Goal: Communication & Community: Answer question/provide support

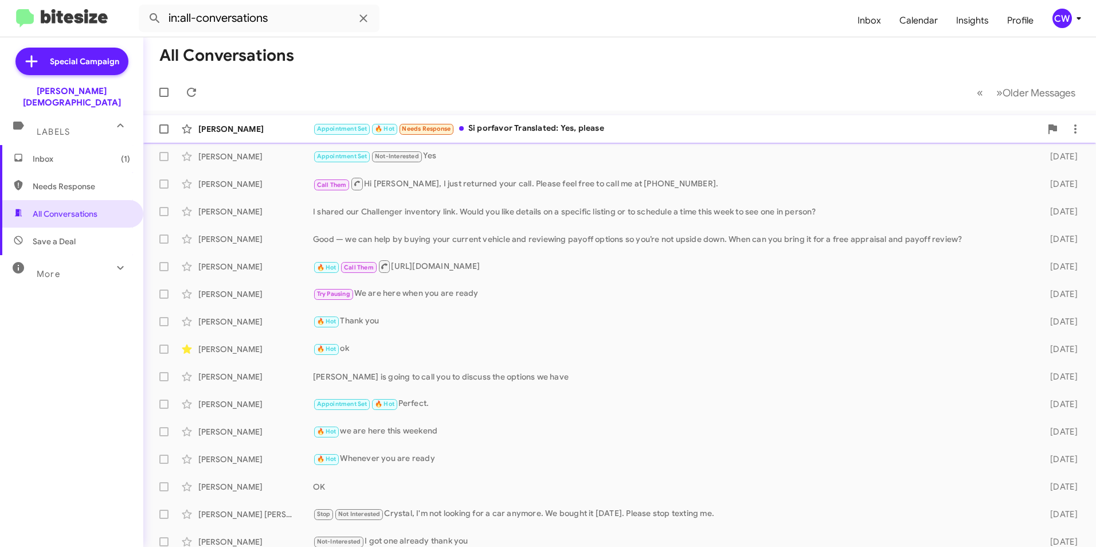
click at [514, 130] on div "Appointment Set 🔥 Hot Needs Response Si porfavor Translated: Yes, please" at bounding box center [677, 128] width 728 height 13
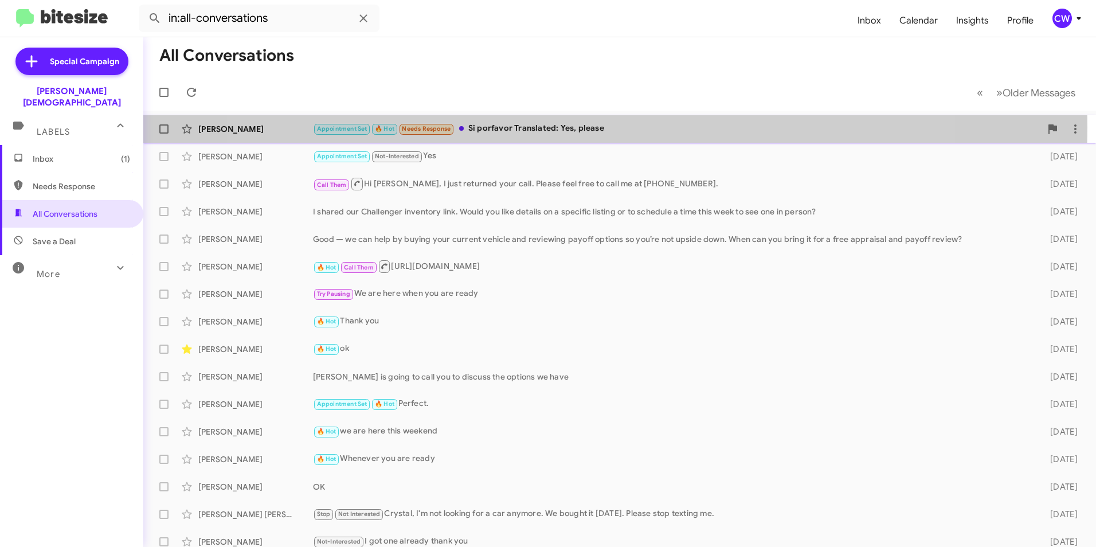
click at [584, 127] on div "Appointment Set 🔥 Hot Needs Response Si porfavor Translated: Yes, please" at bounding box center [677, 128] width 728 height 13
click at [257, 127] on div "[PERSON_NAME]" at bounding box center [255, 128] width 115 height 11
click at [237, 130] on div "[PERSON_NAME]" at bounding box center [255, 128] width 115 height 11
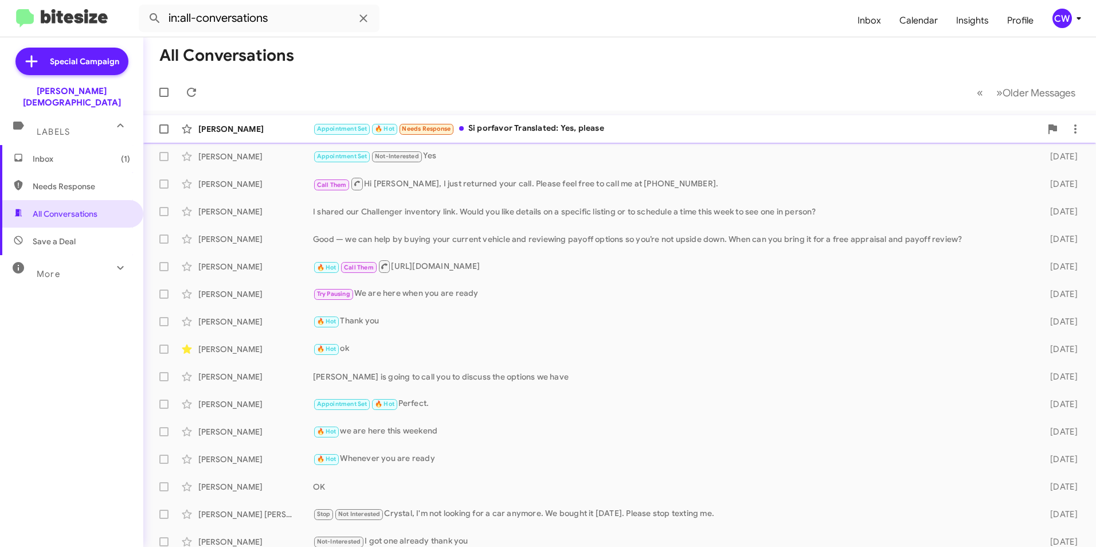
click at [506, 126] on div "Appointment Set 🔥 Hot Needs Response Si porfavor Translated: Yes, please" at bounding box center [677, 128] width 728 height 13
click at [223, 187] on div "[PERSON_NAME]" at bounding box center [255, 183] width 115 height 11
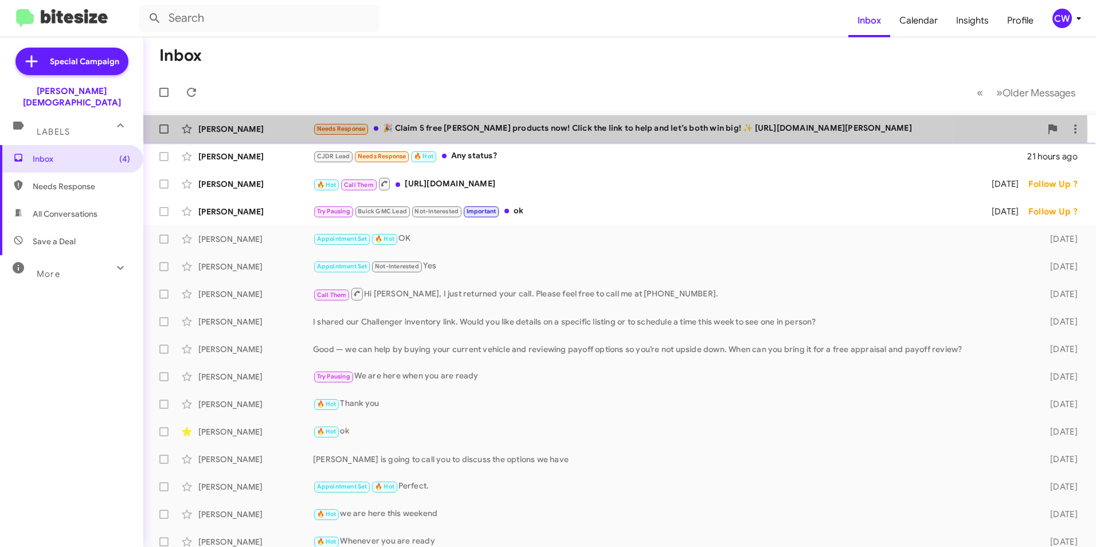
click at [511, 130] on div "Needs Response 🎉 Claim 5 free [PERSON_NAME] products now! Click the link to hel…" at bounding box center [677, 128] width 728 height 13
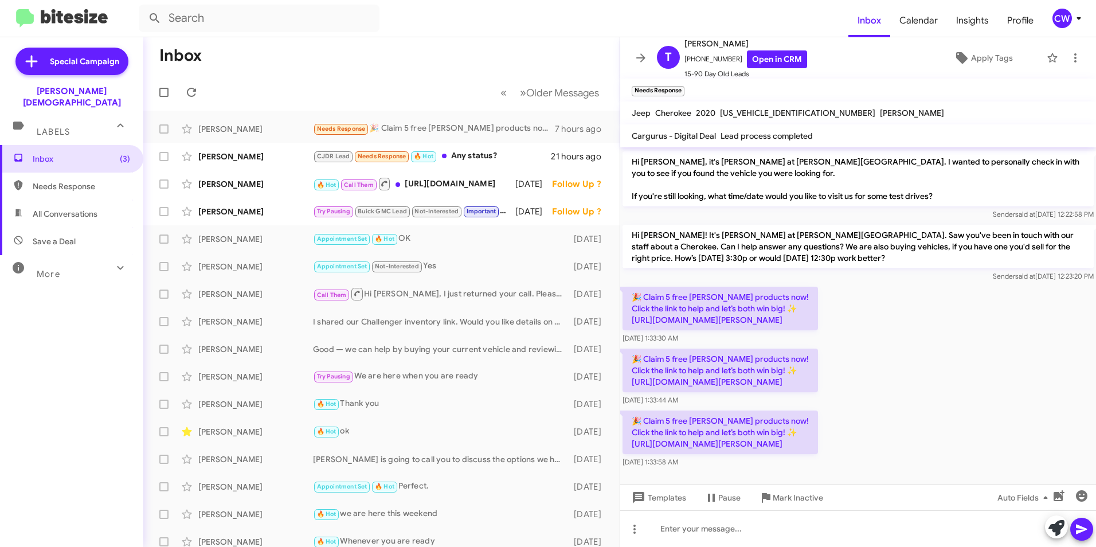
scroll to position [174, 0]
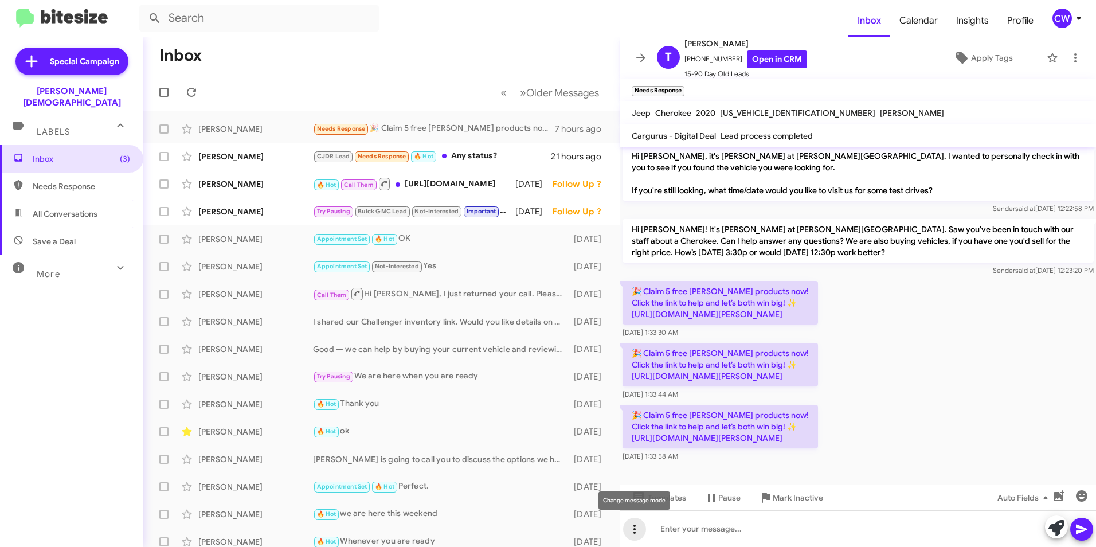
click at [634, 532] on icon at bounding box center [635, 529] width 14 height 14
click at [897, 401] on div at bounding box center [548, 273] width 1096 height 547
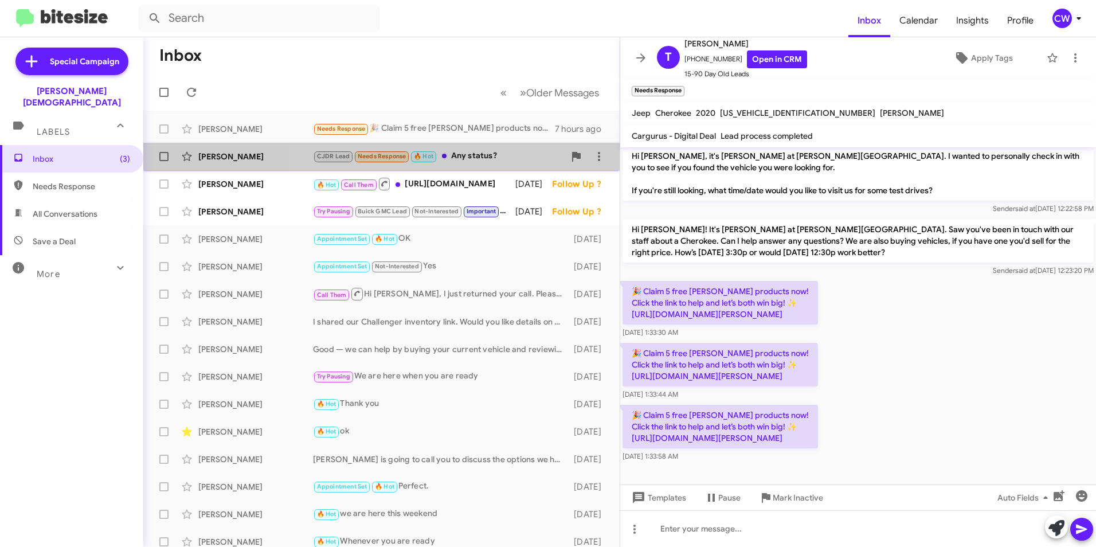
click at [481, 159] on div "CJDR Lead Needs Response 🔥 Hot Any status?" at bounding box center [439, 156] width 252 height 13
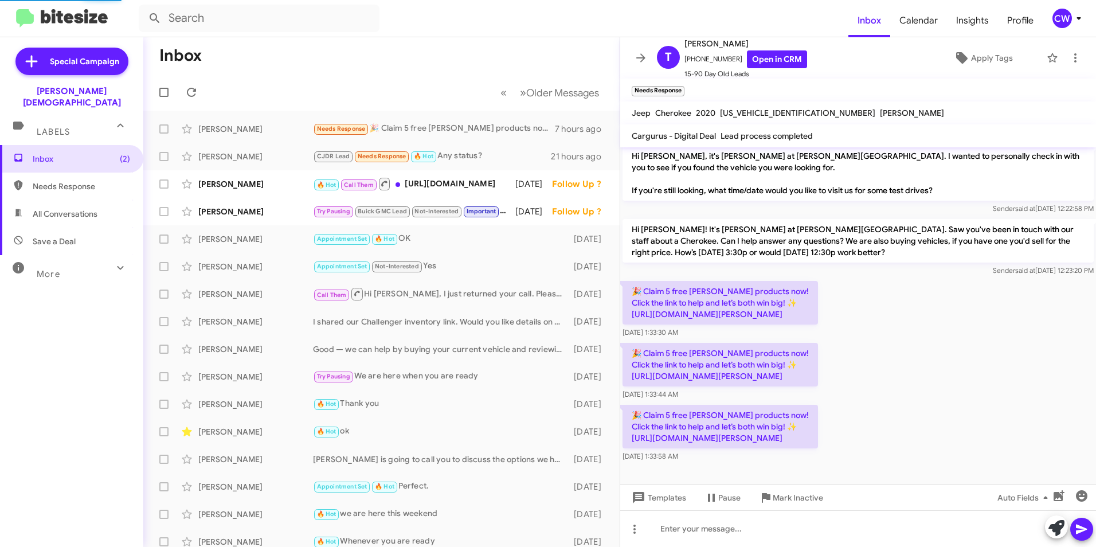
scroll to position [75, 0]
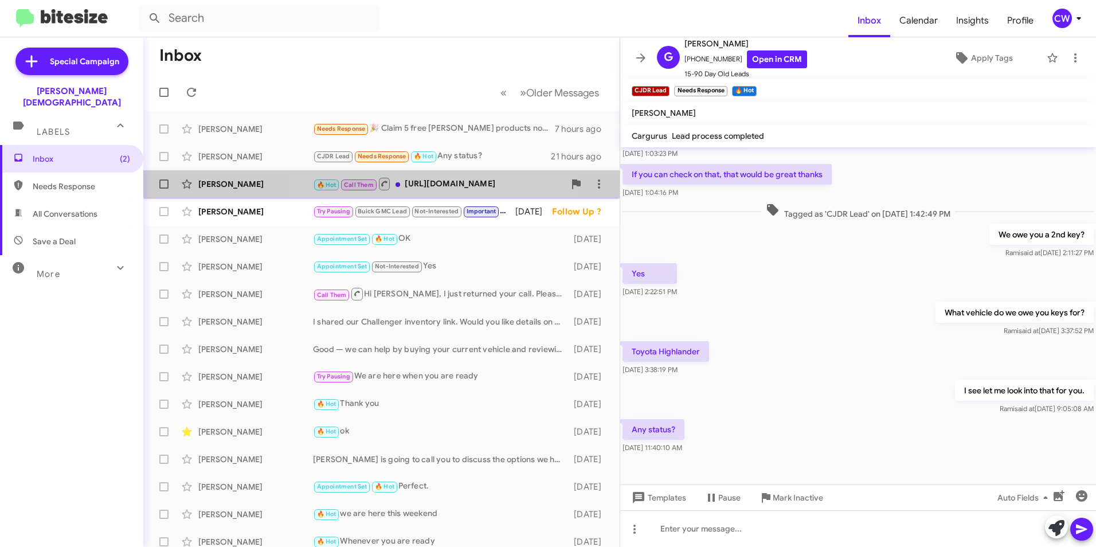
click at [438, 189] on div "🔥 Hot Call Them https://www.fermancjdtampa.com/preapproved.aspx" at bounding box center [439, 184] width 252 height 14
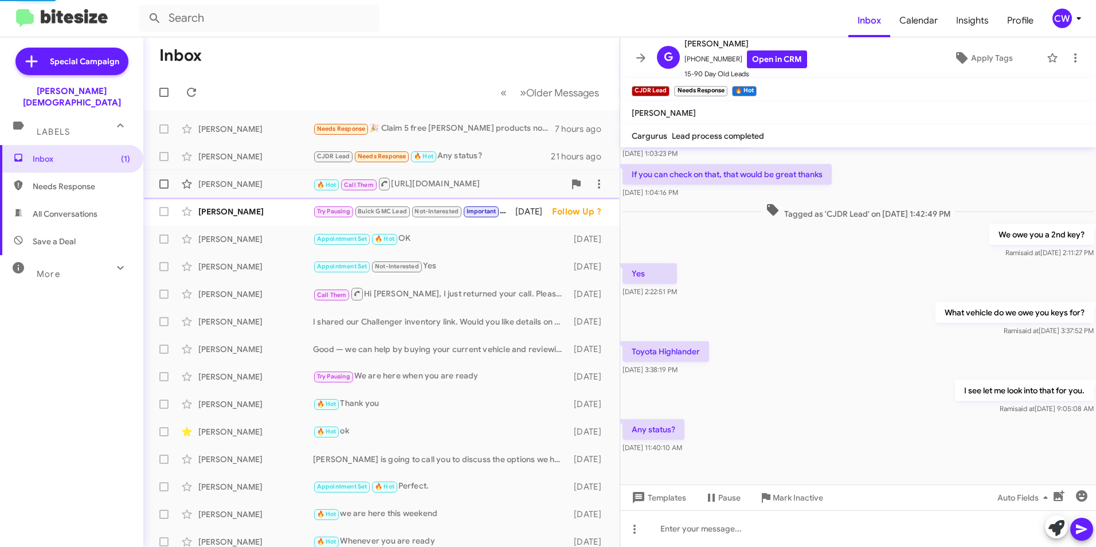
scroll to position [260, 0]
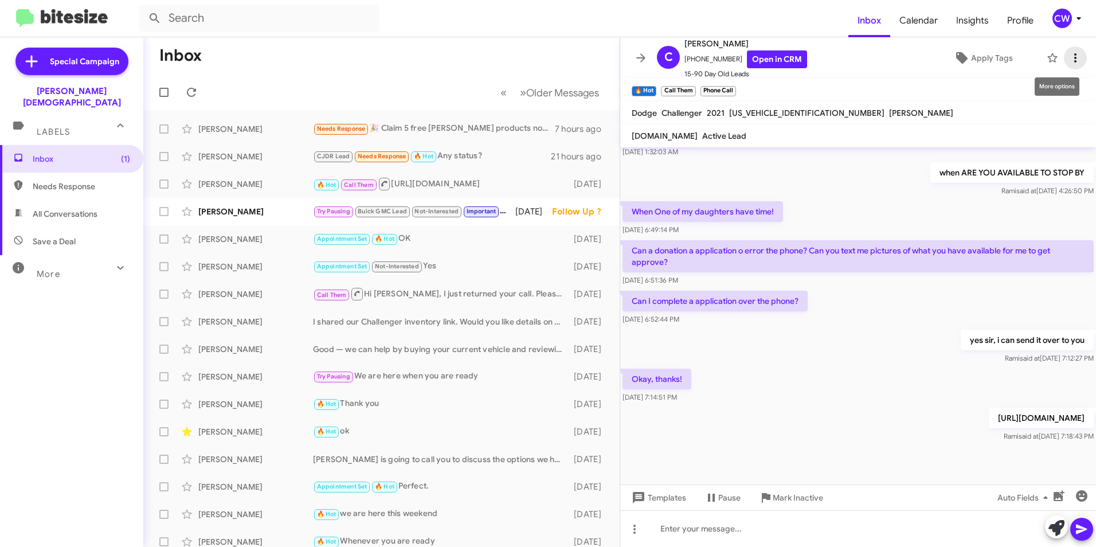
click at [1075, 62] on icon at bounding box center [1076, 57] width 2 height 9
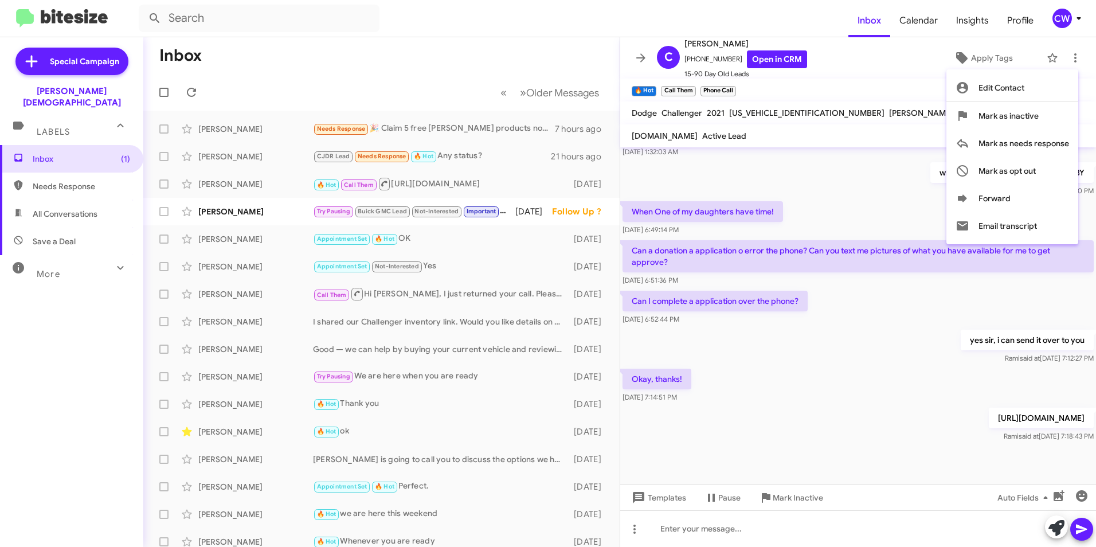
click at [855, 442] on div at bounding box center [548, 273] width 1096 height 547
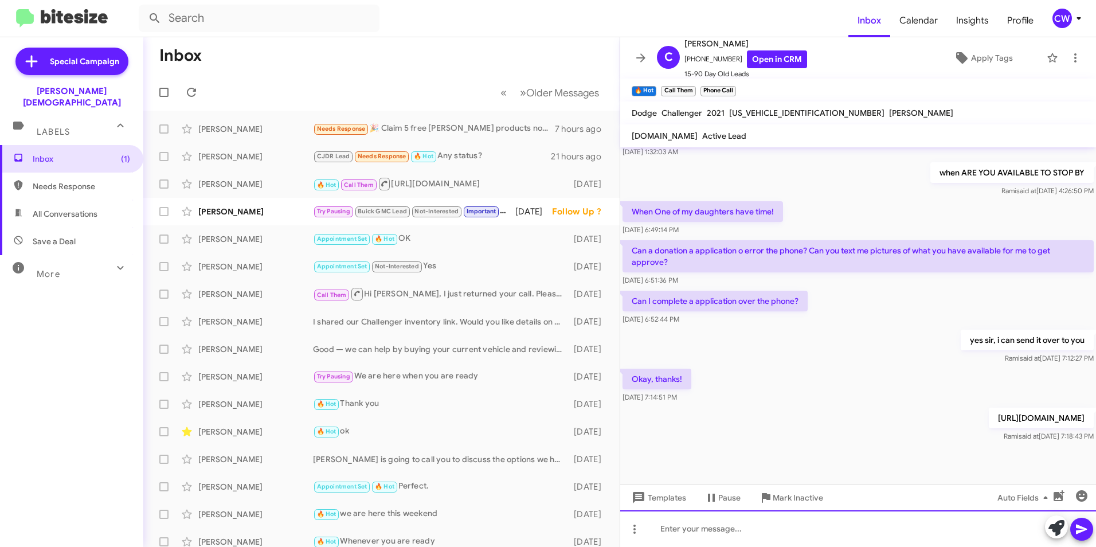
click at [717, 537] on div at bounding box center [858, 528] width 476 height 37
click at [1081, 536] on span at bounding box center [1082, 529] width 14 height 23
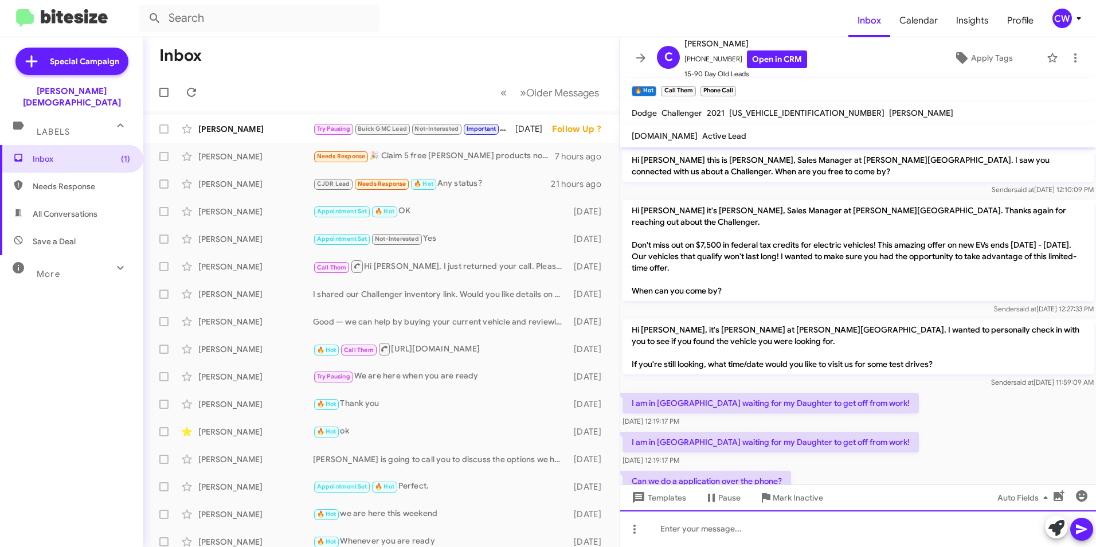
scroll to position [818, 0]
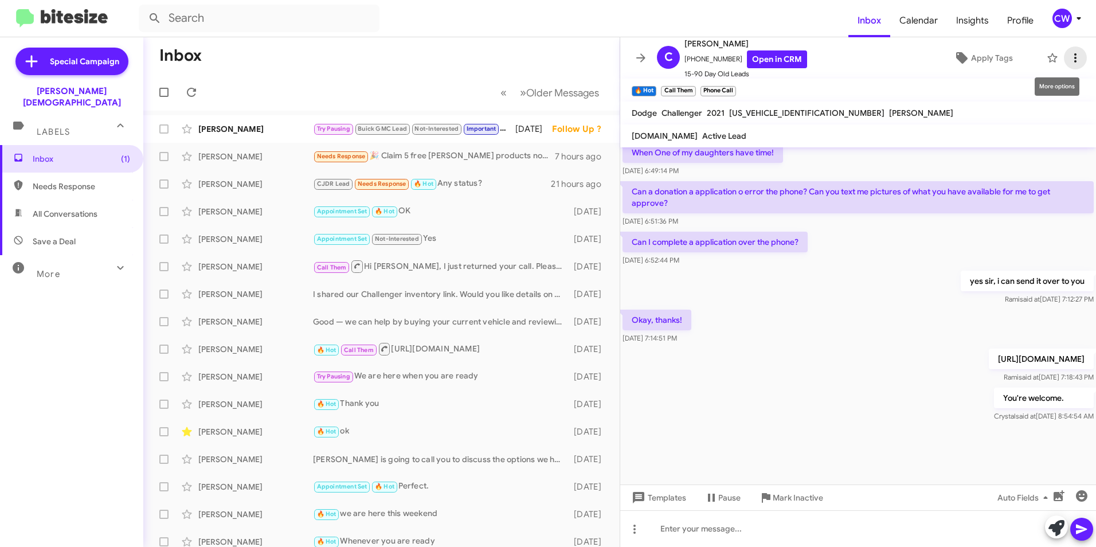
click at [1069, 63] on icon at bounding box center [1076, 58] width 14 height 14
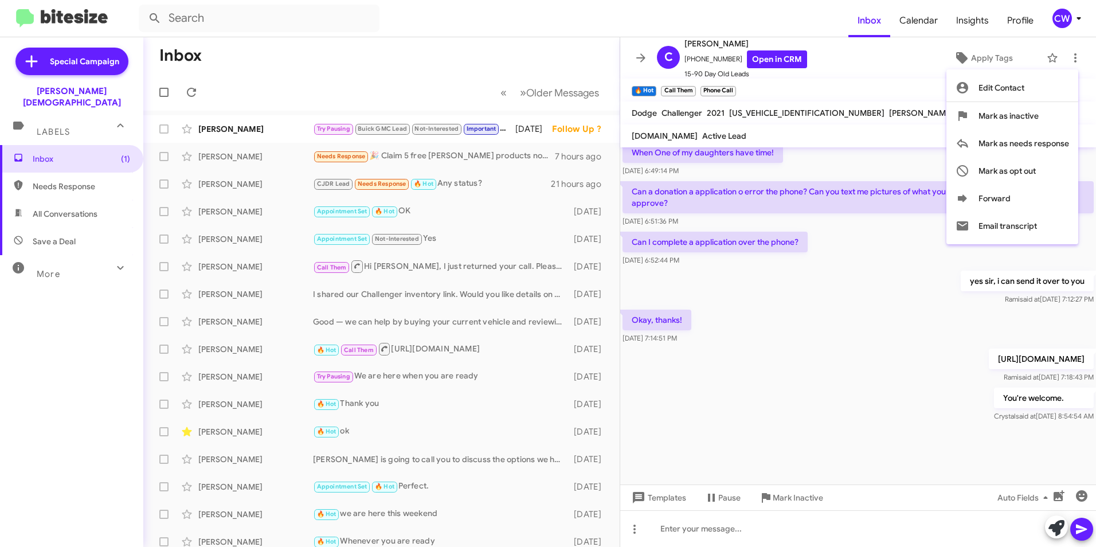
click at [819, 424] on div at bounding box center [548, 273] width 1096 height 547
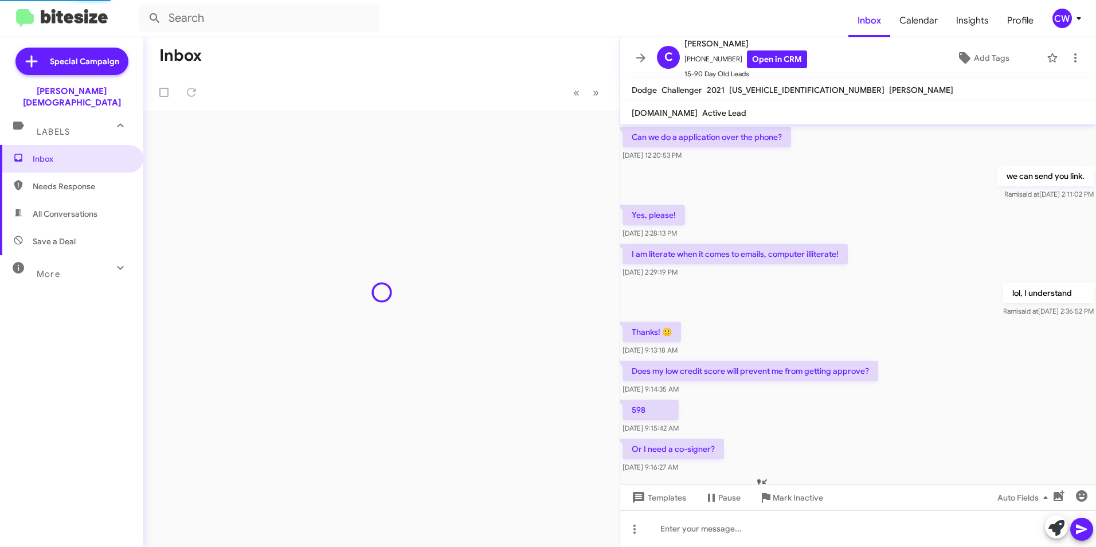
scroll to position [425, 0]
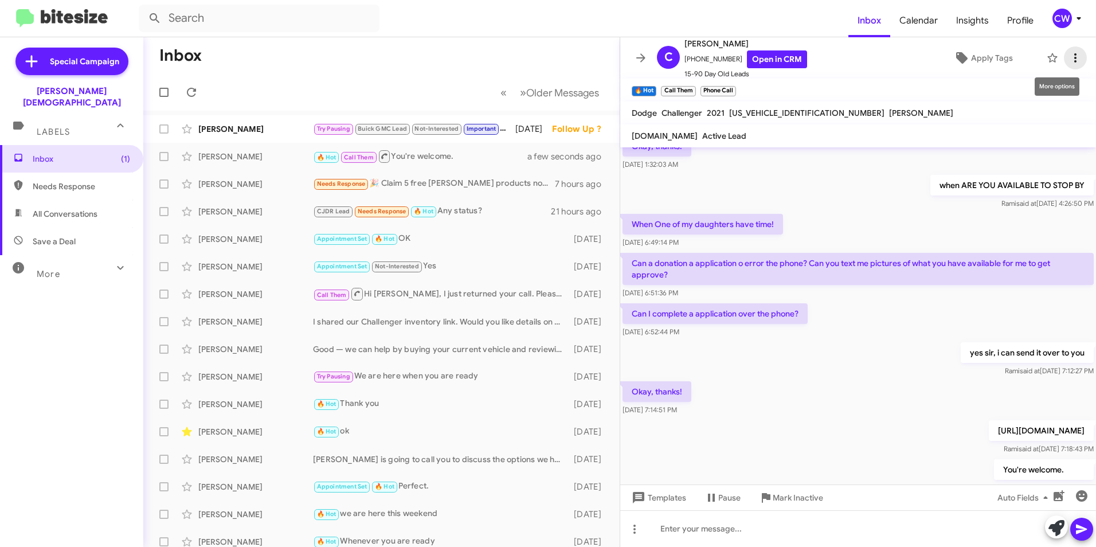
click at [1069, 57] on icon at bounding box center [1076, 58] width 14 height 14
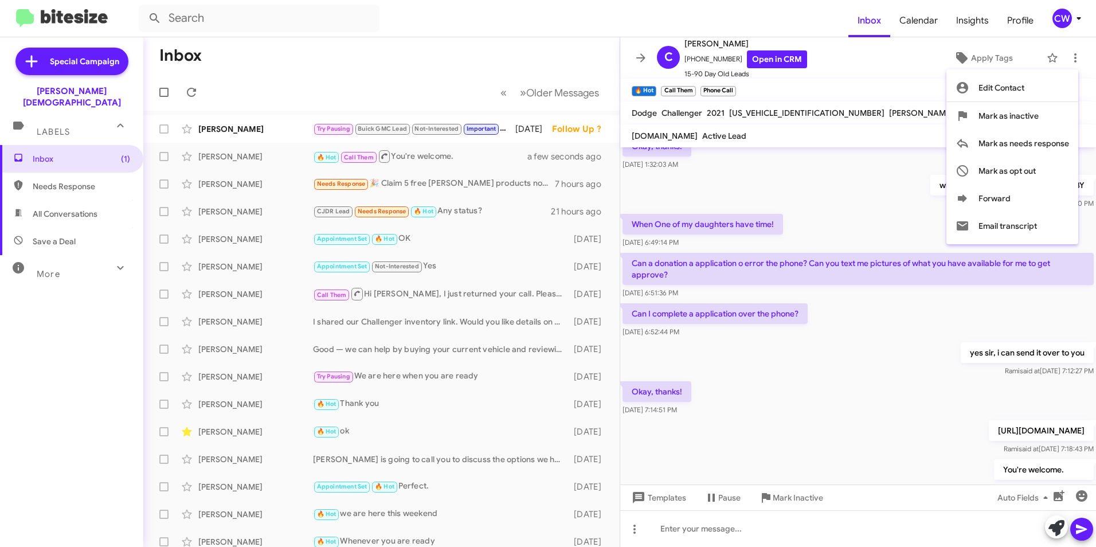
click at [507, 128] on div at bounding box center [548, 273] width 1096 height 547
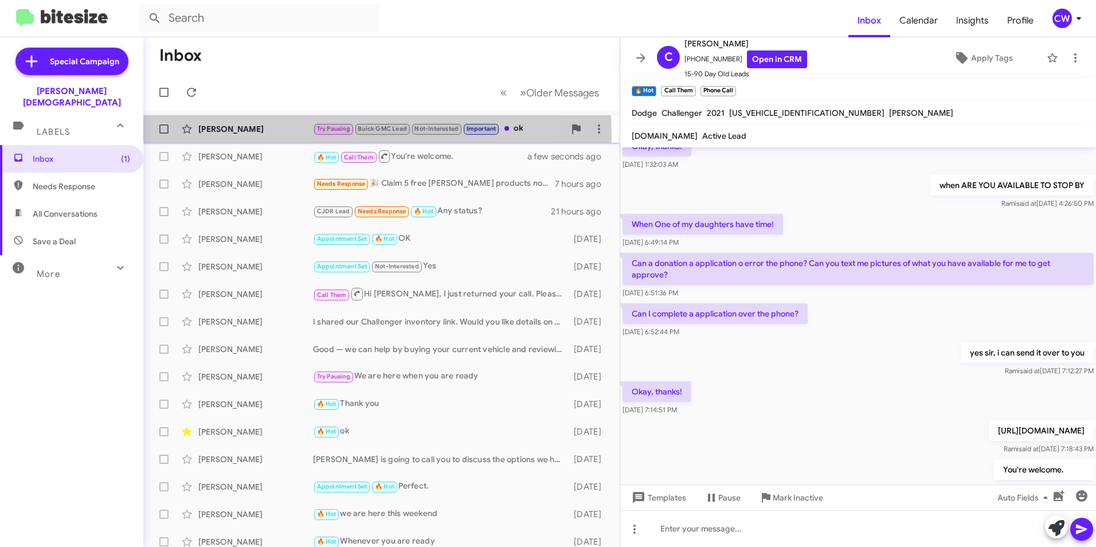
click at [218, 136] on div "[PERSON_NAME] Try Pausing Buick GMC Lead Not-Interested Important ok [DATE] Fol…" at bounding box center [382, 129] width 458 height 23
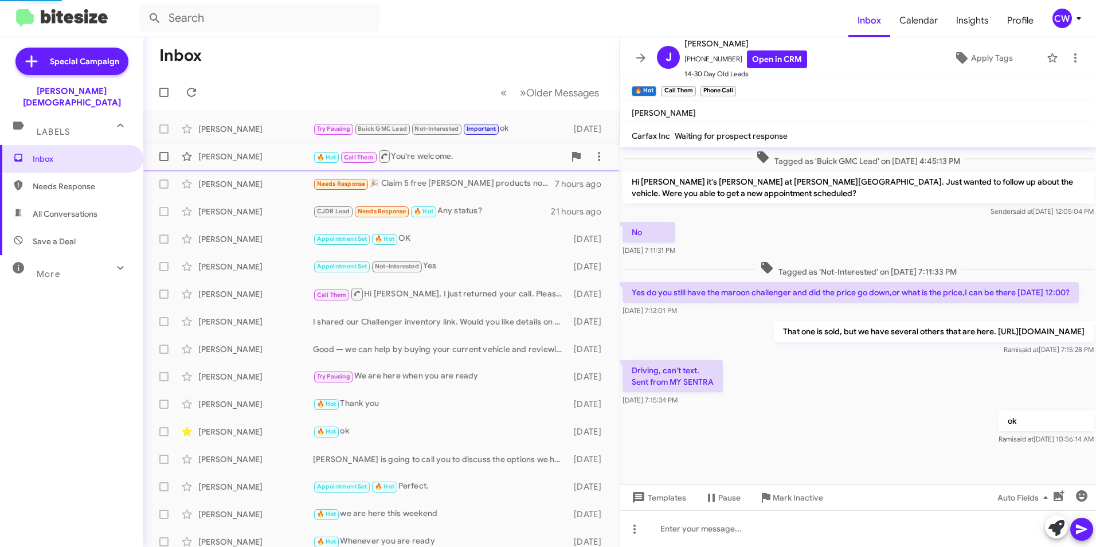
scroll to position [252, 0]
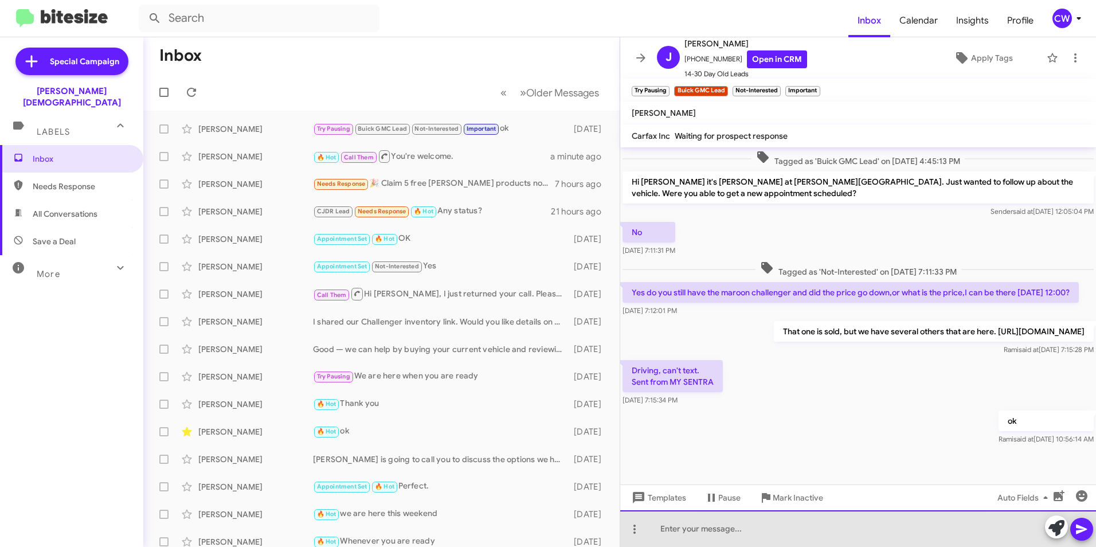
click at [824, 533] on div at bounding box center [858, 528] width 476 height 37
click at [799, 543] on div "Hello and good morning, [PERSON_NAME]." at bounding box center [858, 528] width 476 height 37
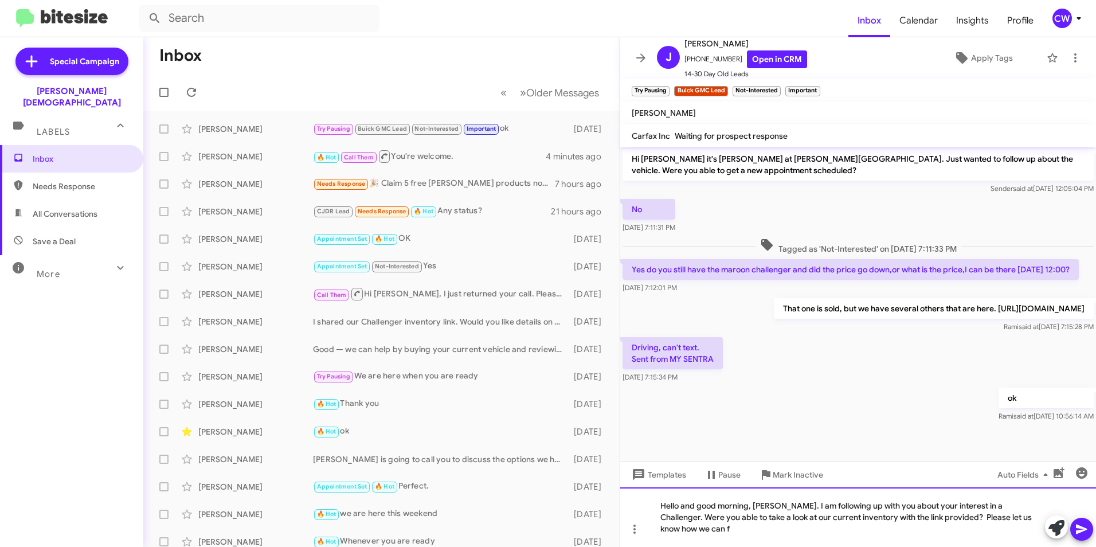
scroll to position [275, 0]
click at [1077, 530] on icon at bounding box center [1081, 530] width 11 height 10
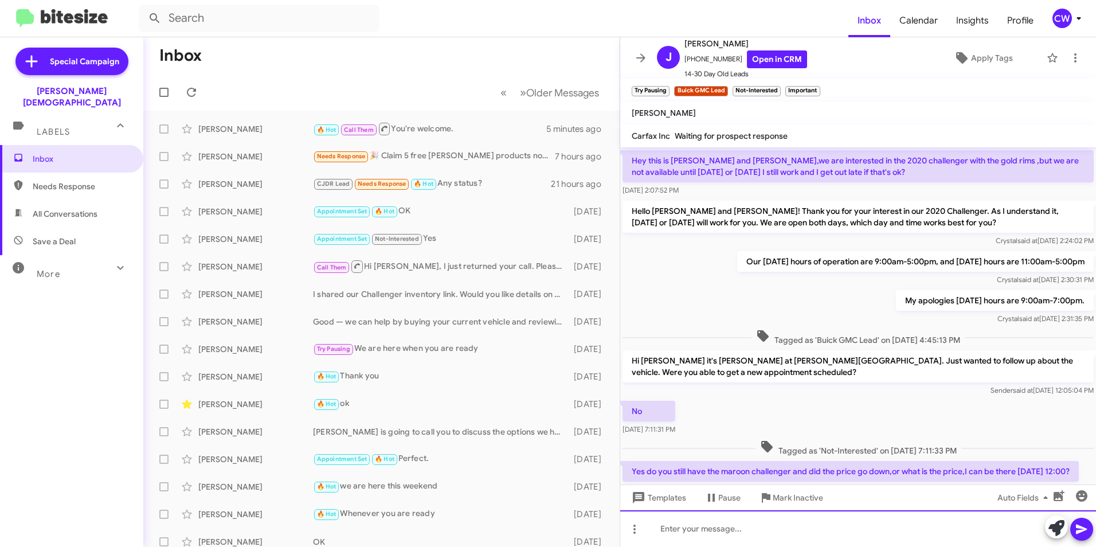
scroll to position [305, 0]
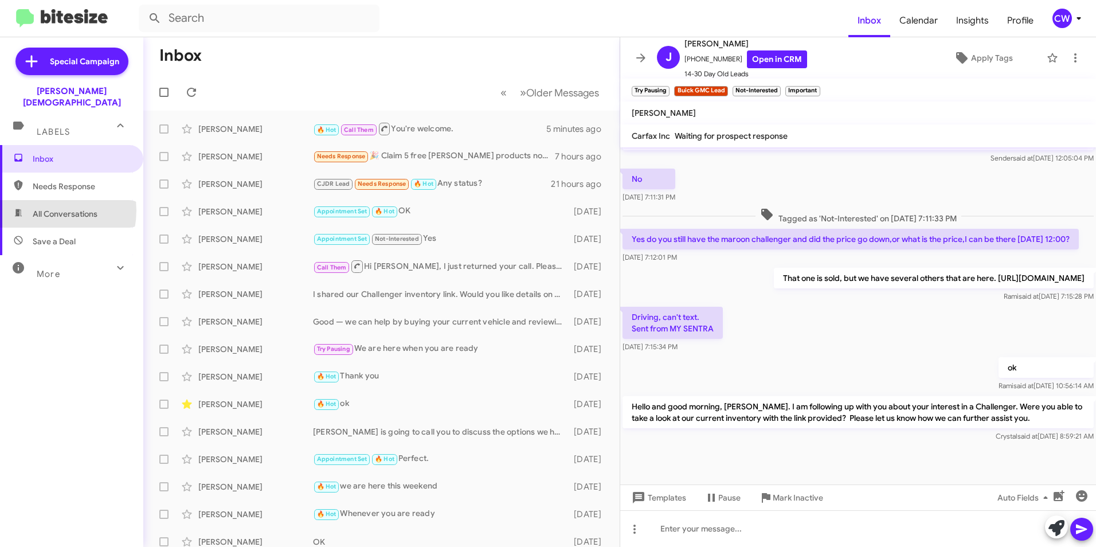
click at [41, 208] on span "All Conversations" at bounding box center [65, 213] width 65 height 11
type input "in:all-conversations"
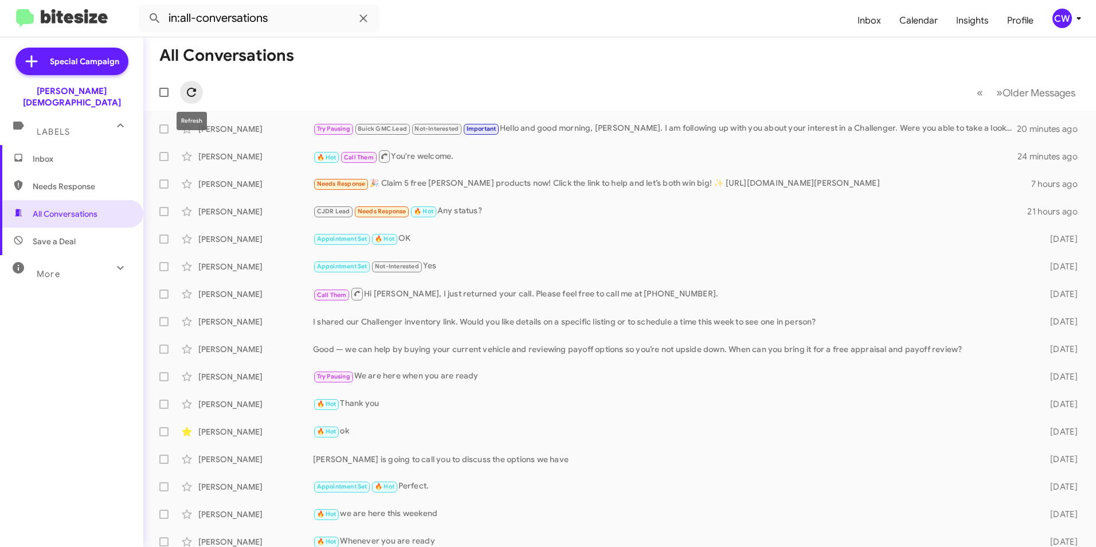
click at [188, 93] on icon at bounding box center [191, 92] width 9 height 9
click at [924, 24] on span "Calendar" at bounding box center [918, 20] width 57 height 33
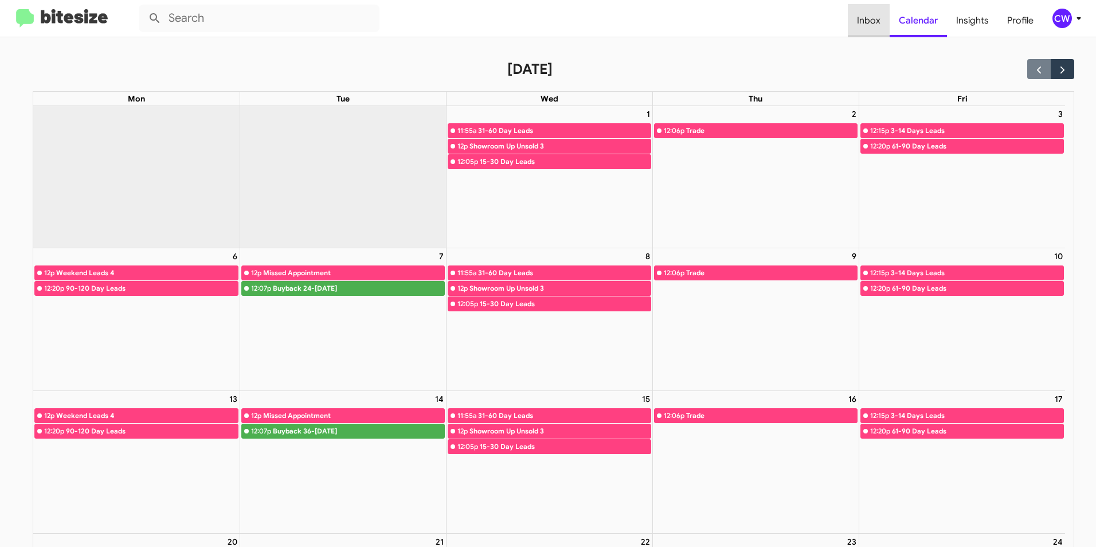
click at [873, 26] on span "Inbox" at bounding box center [869, 20] width 42 height 33
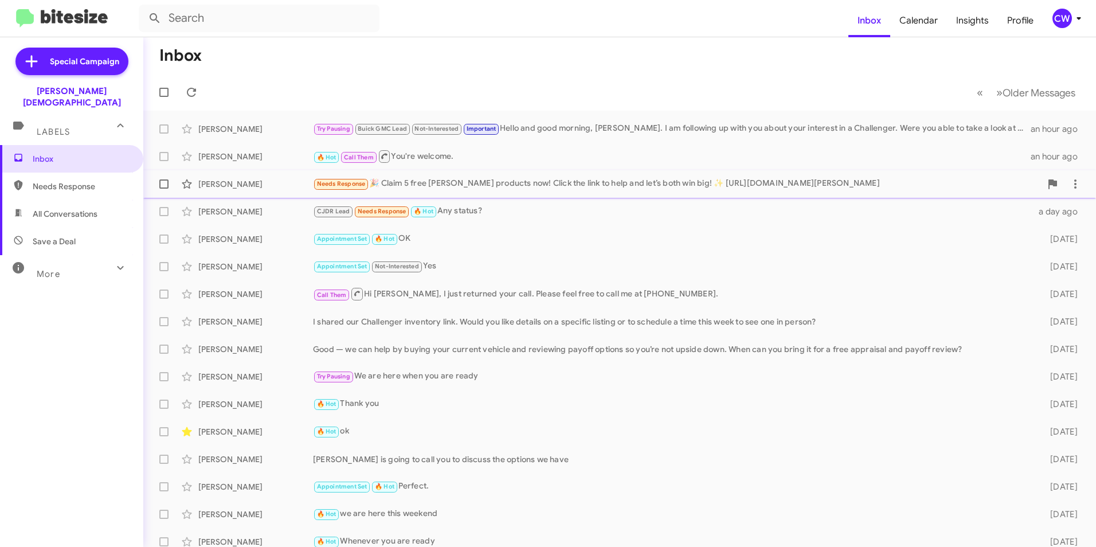
click at [502, 187] on div "Needs Response 🎉 Claim 5 free [PERSON_NAME] products now! Click the link to hel…" at bounding box center [677, 183] width 728 height 13
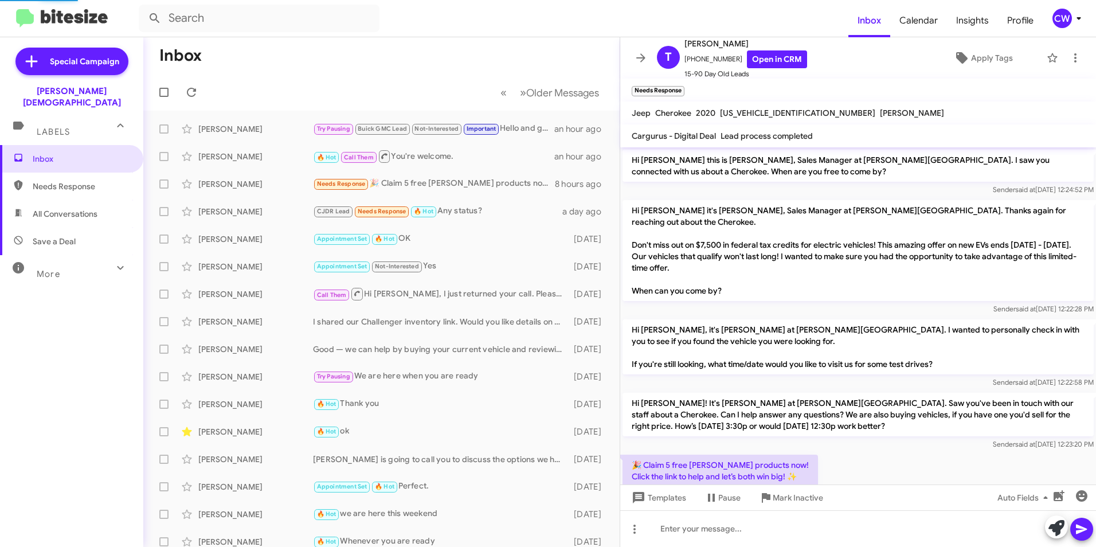
scroll to position [151, 0]
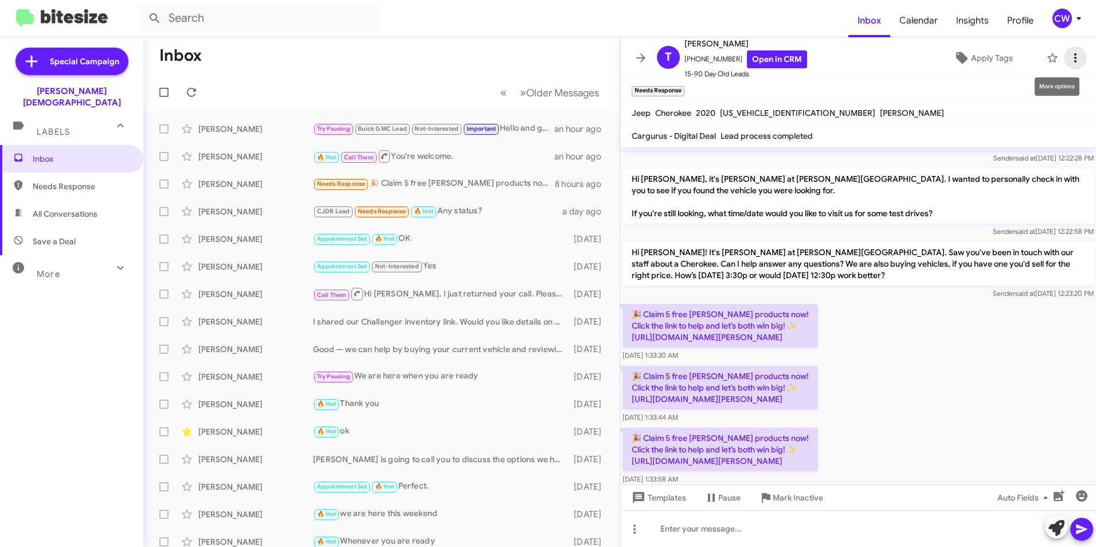
click at [1069, 60] on icon at bounding box center [1076, 58] width 14 height 14
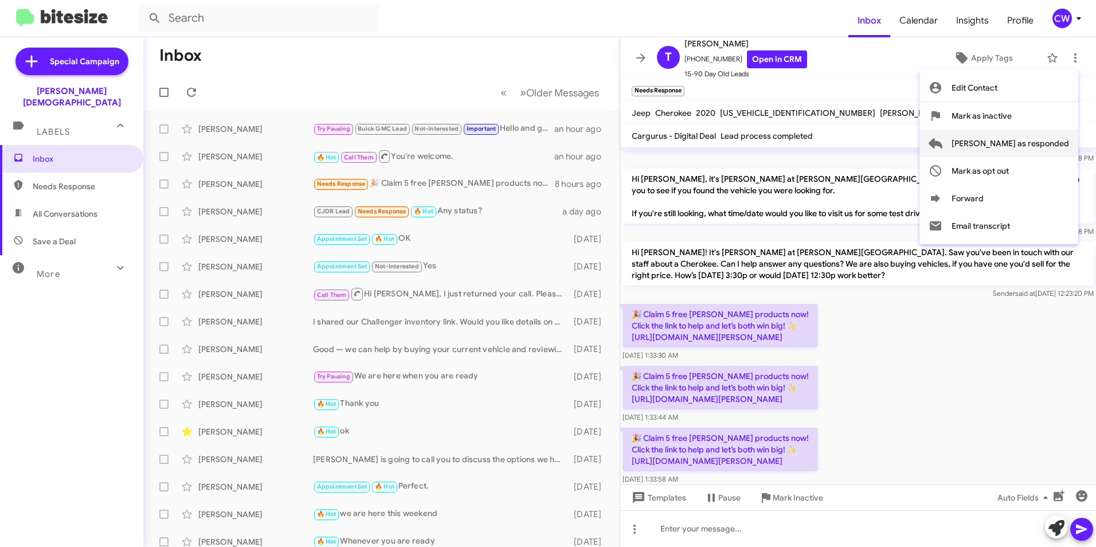
click at [1029, 144] on span "[PERSON_NAME] as responded" at bounding box center [1011, 144] width 118 height 28
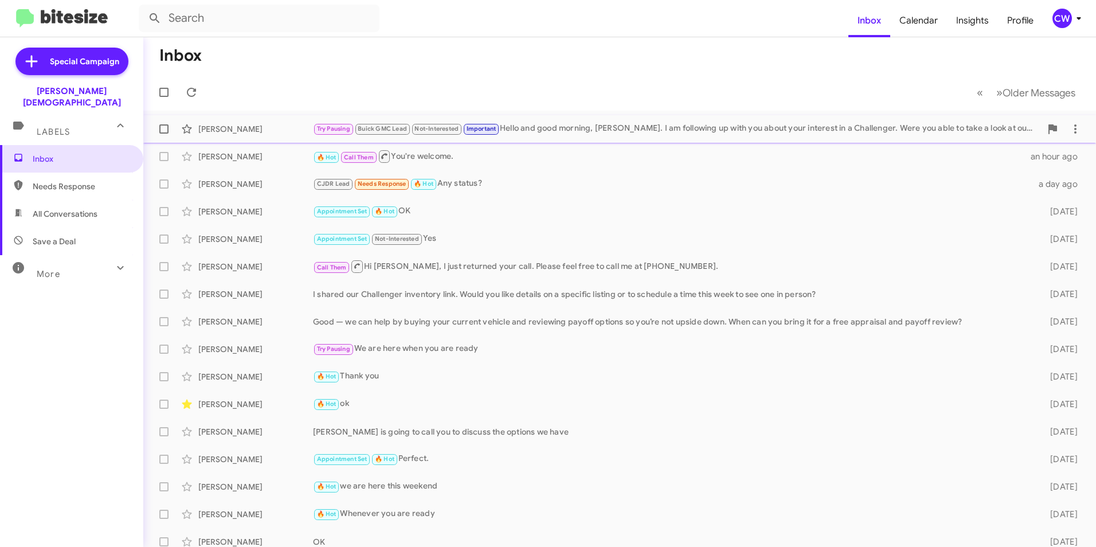
click at [658, 128] on div "Try Pausing Buick GMC Lead Not-Interested Important Hello and good morning, [PE…" at bounding box center [677, 128] width 728 height 13
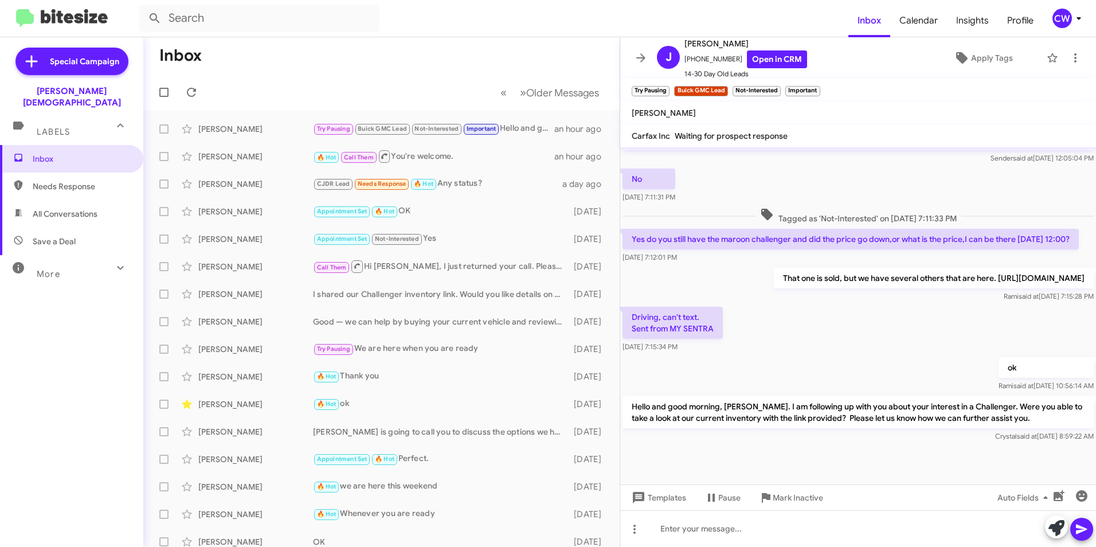
scroll to position [305, 0]
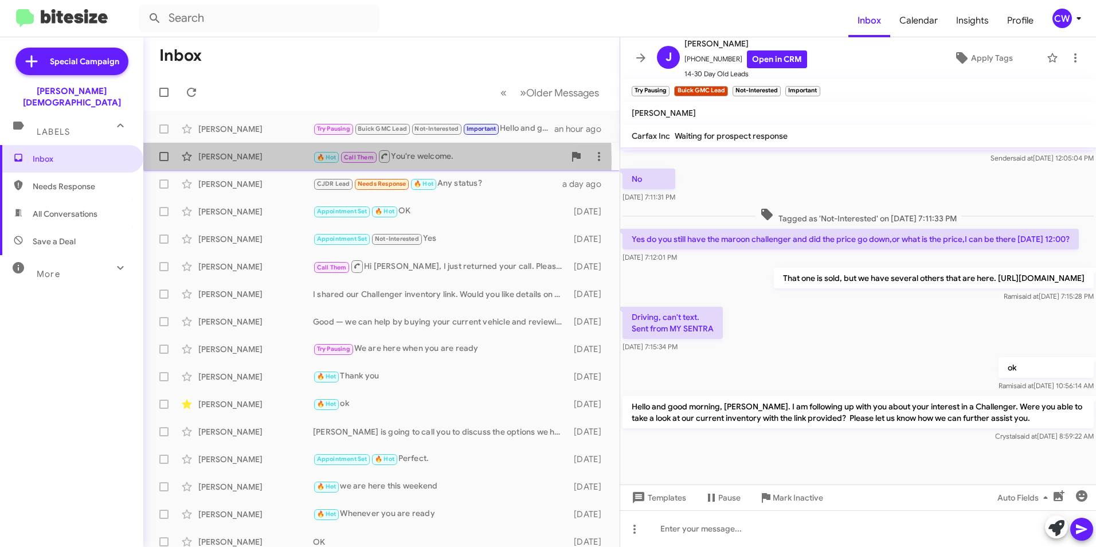
click at [229, 161] on div "[PERSON_NAME]" at bounding box center [255, 156] width 115 height 11
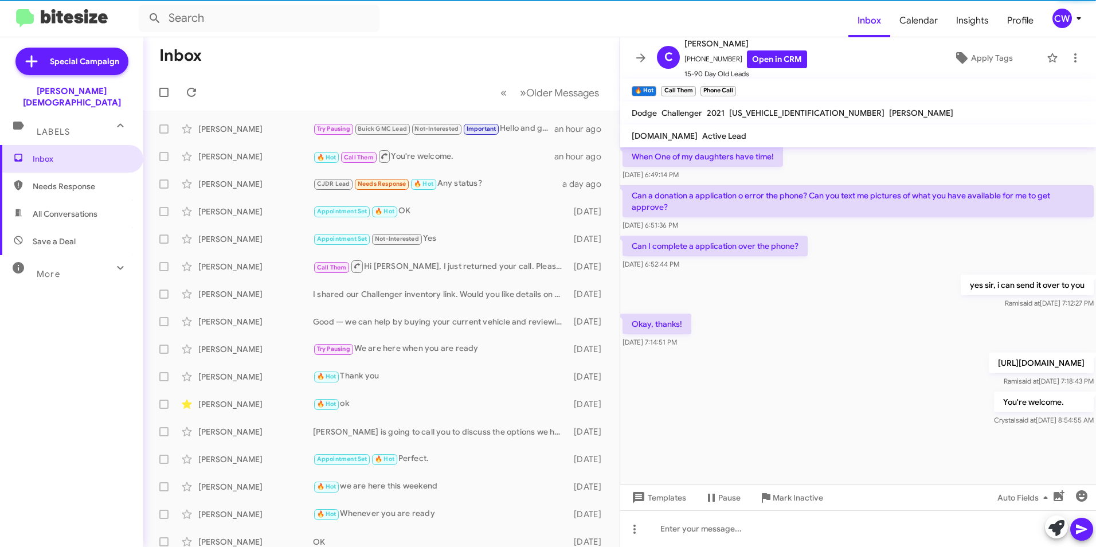
scroll to position [776, 0]
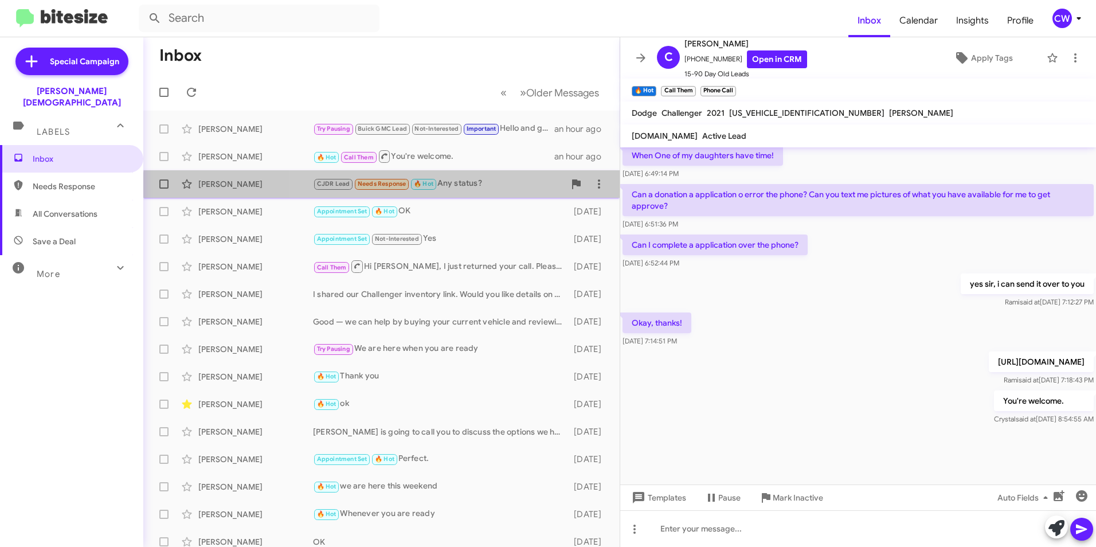
click at [394, 189] on small "Needs Response" at bounding box center [382, 184] width 54 height 11
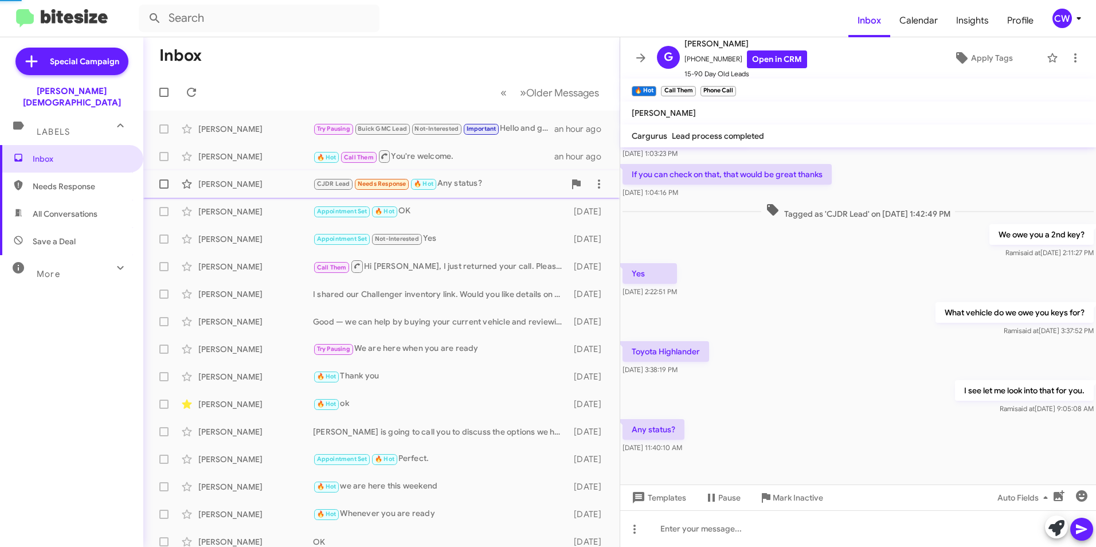
scroll to position [75, 0]
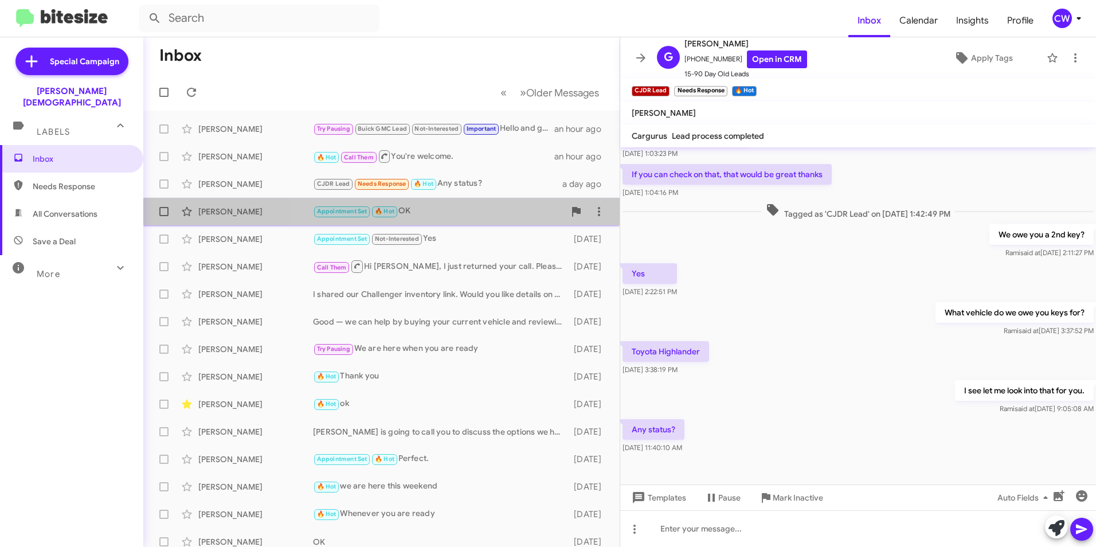
click at [479, 219] on div "[PERSON_NAME] Appointment Set 🔥 Hot OK [DATE]" at bounding box center [382, 211] width 458 height 23
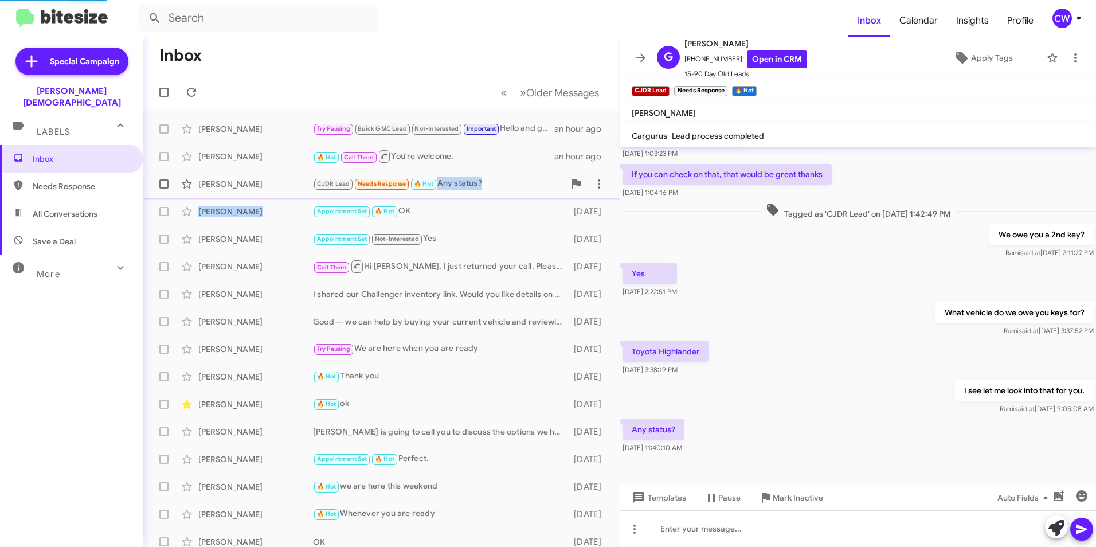
click at [385, 195] on mat-action-list "[PERSON_NAME] Try Pausing Buick GMC Lead Not-Interested Important Hello and goo…" at bounding box center [381, 375] width 476 height 528
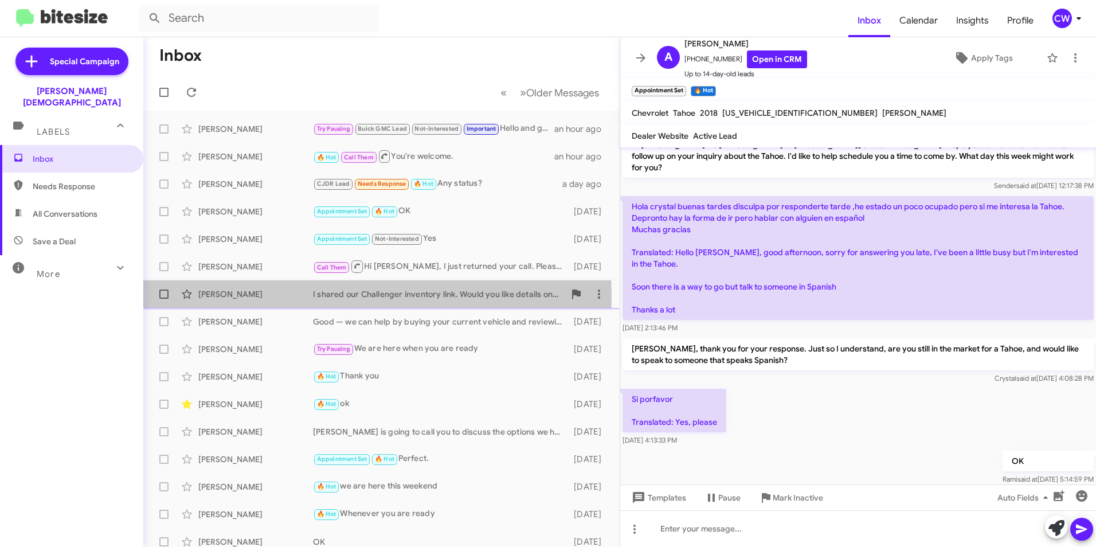
click at [255, 298] on div "[PERSON_NAME]" at bounding box center [255, 293] width 115 height 11
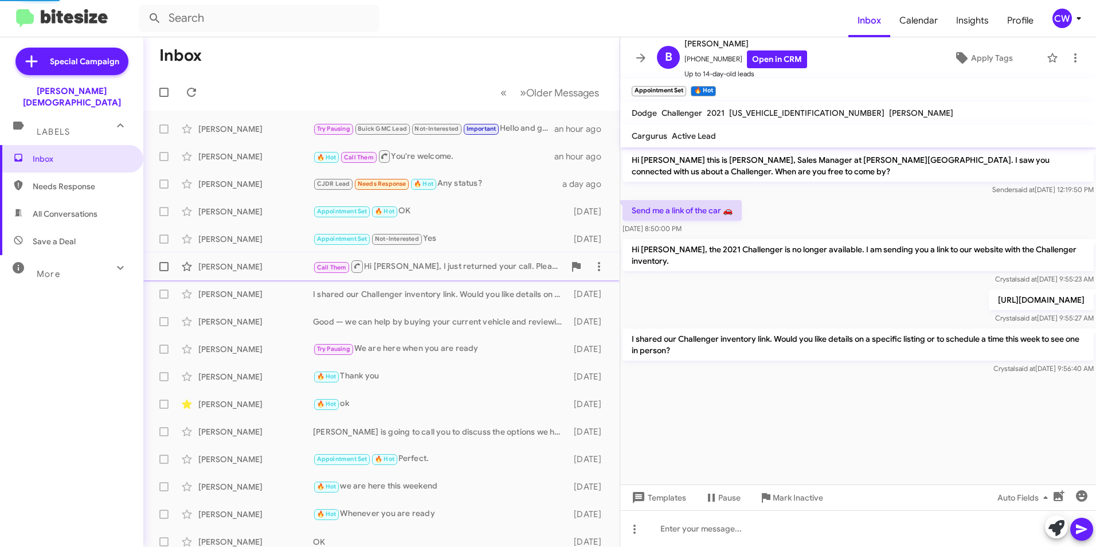
click at [253, 278] on span "[PERSON_NAME] Call Them Hi [PERSON_NAME], I just returned your call. Please fee…" at bounding box center [381, 267] width 476 height 28
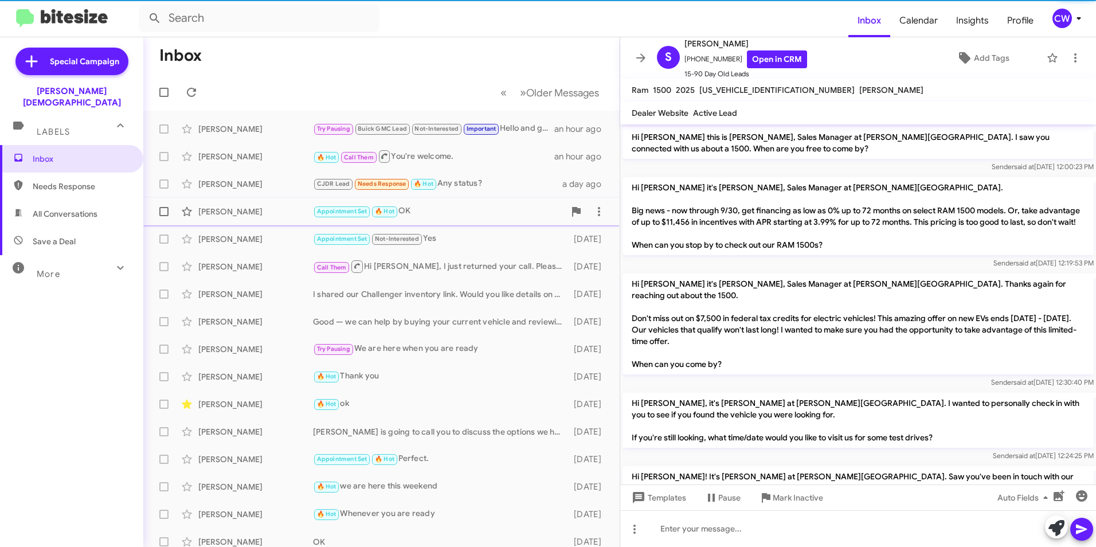
scroll to position [173, 0]
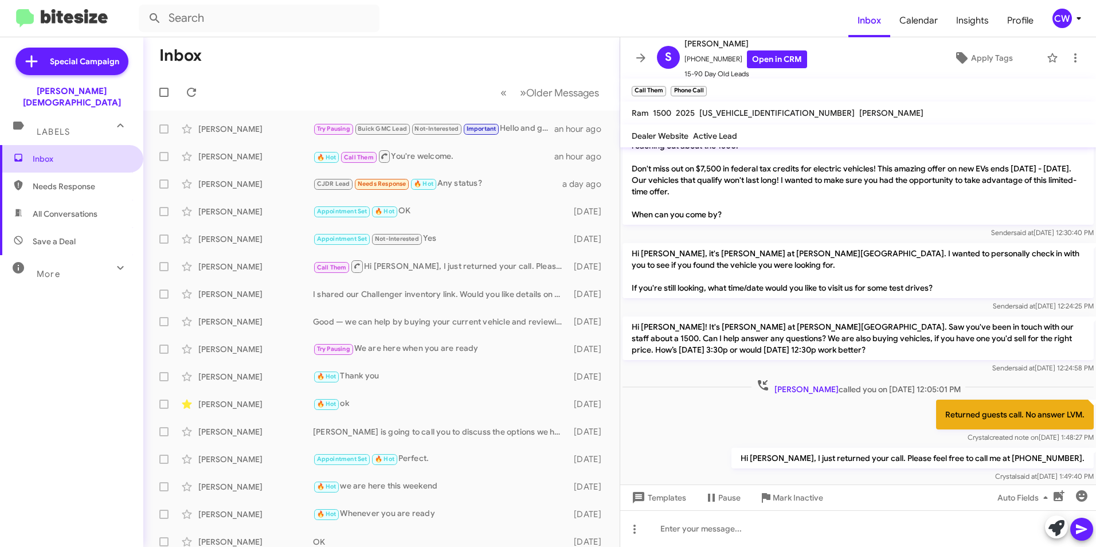
click at [49, 153] on span "Inbox" at bounding box center [71, 159] width 143 height 28
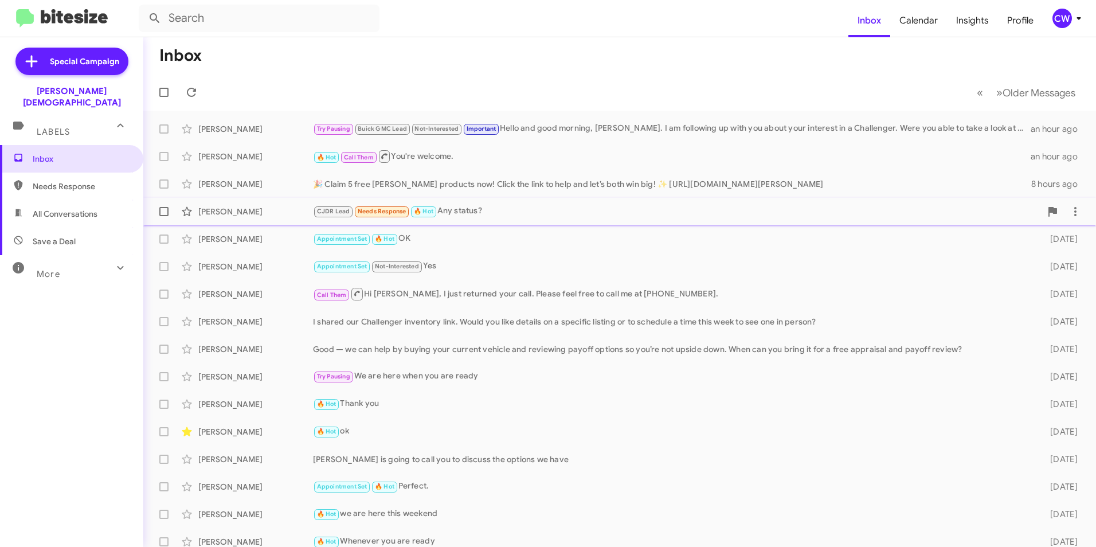
click at [823, 213] on div "CJDR Lead Needs Response 🔥 Hot Any status?" at bounding box center [677, 211] width 728 height 13
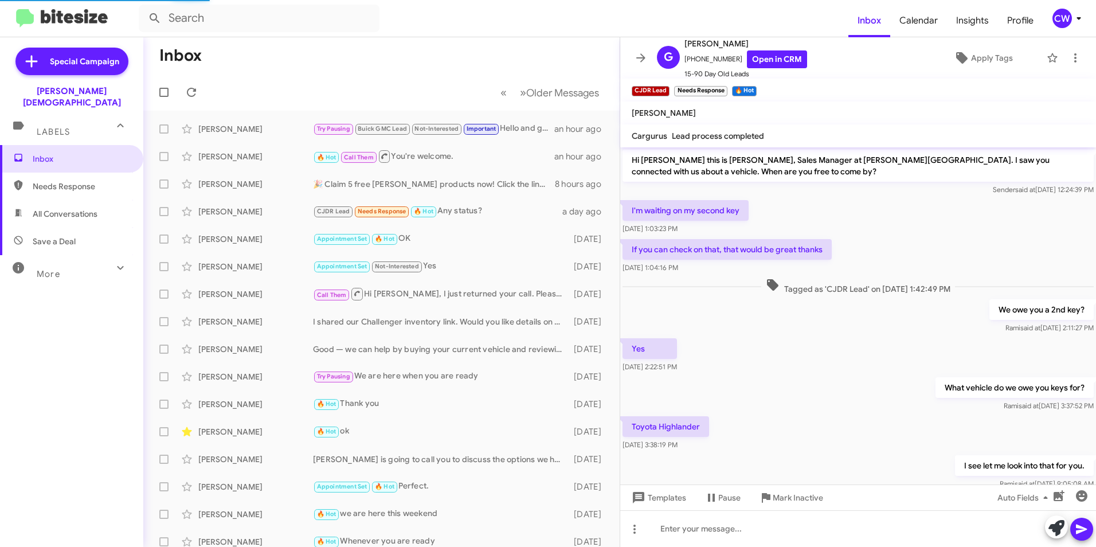
scroll to position [75, 0]
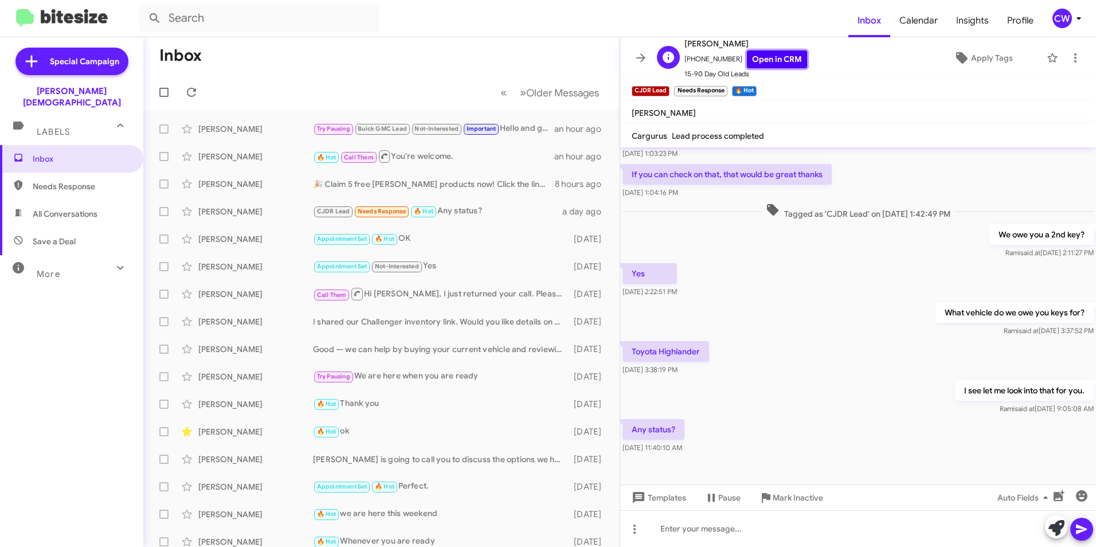
click at [774, 58] on link "Open in CRM" at bounding box center [777, 59] width 60 height 18
click at [503, 208] on div "CJDR Lead Needs Response 🔥 Hot Any status?" at bounding box center [439, 211] width 252 height 13
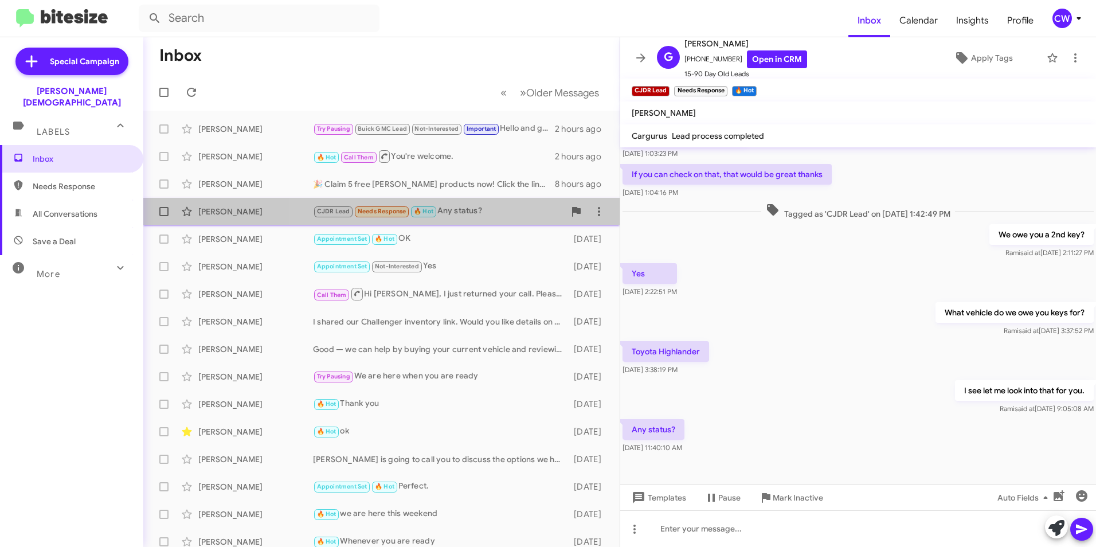
click at [461, 214] on div "CJDR Lead Needs Response 🔥 Hot Any status?" at bounding box center [439, 211] width 252 height 13
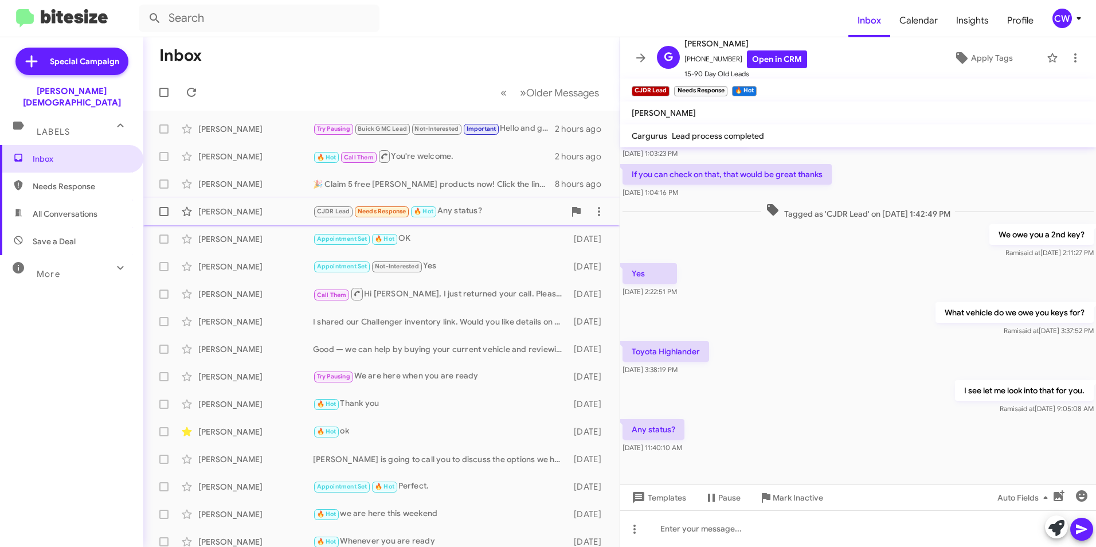
click at [461, 214] on div "CJDR Lead Needs Response 🔥 Hot Any status?" at bounding box center [439, 211] width 252 height 13
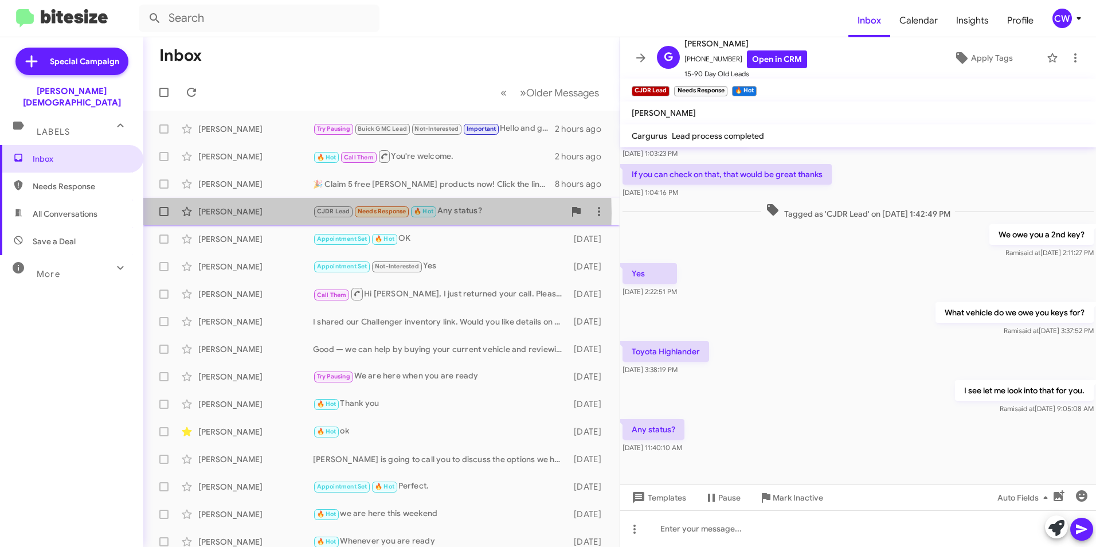
click at [264, 213] on div "[PERSON_NAME]" at bounding box center [255, 211] width 115 height 11
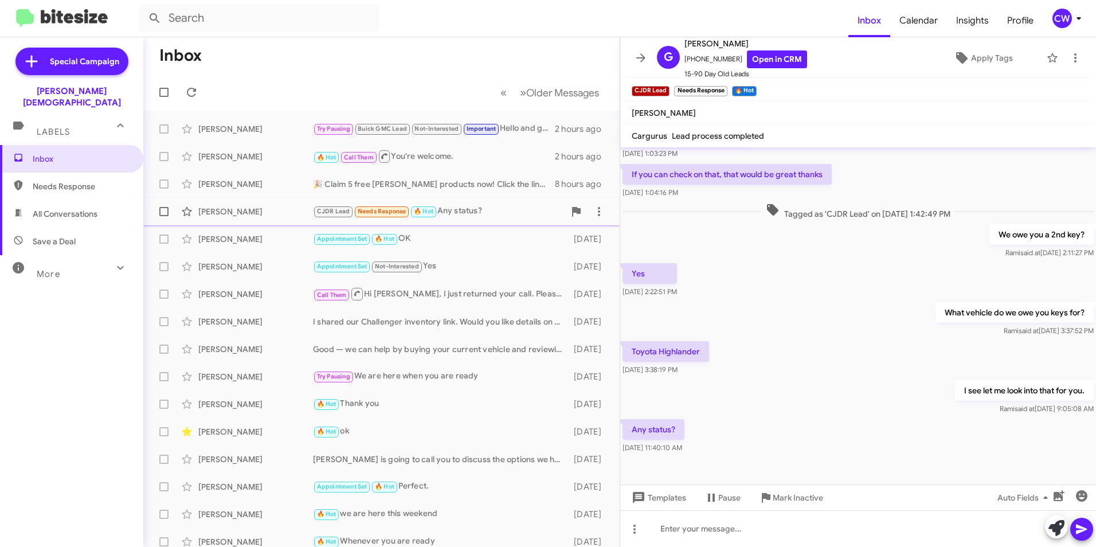
click at [499, 216] on div "CJDR Lead Needs Response 🔥 Hot Any status?" at bounding box center [439, 211] width 252 height 13
click at [189, 93] on icon at bounding box center [192, 92] width 14 height 14
